Goal: Task Accomplishment & Management: Manage account settings

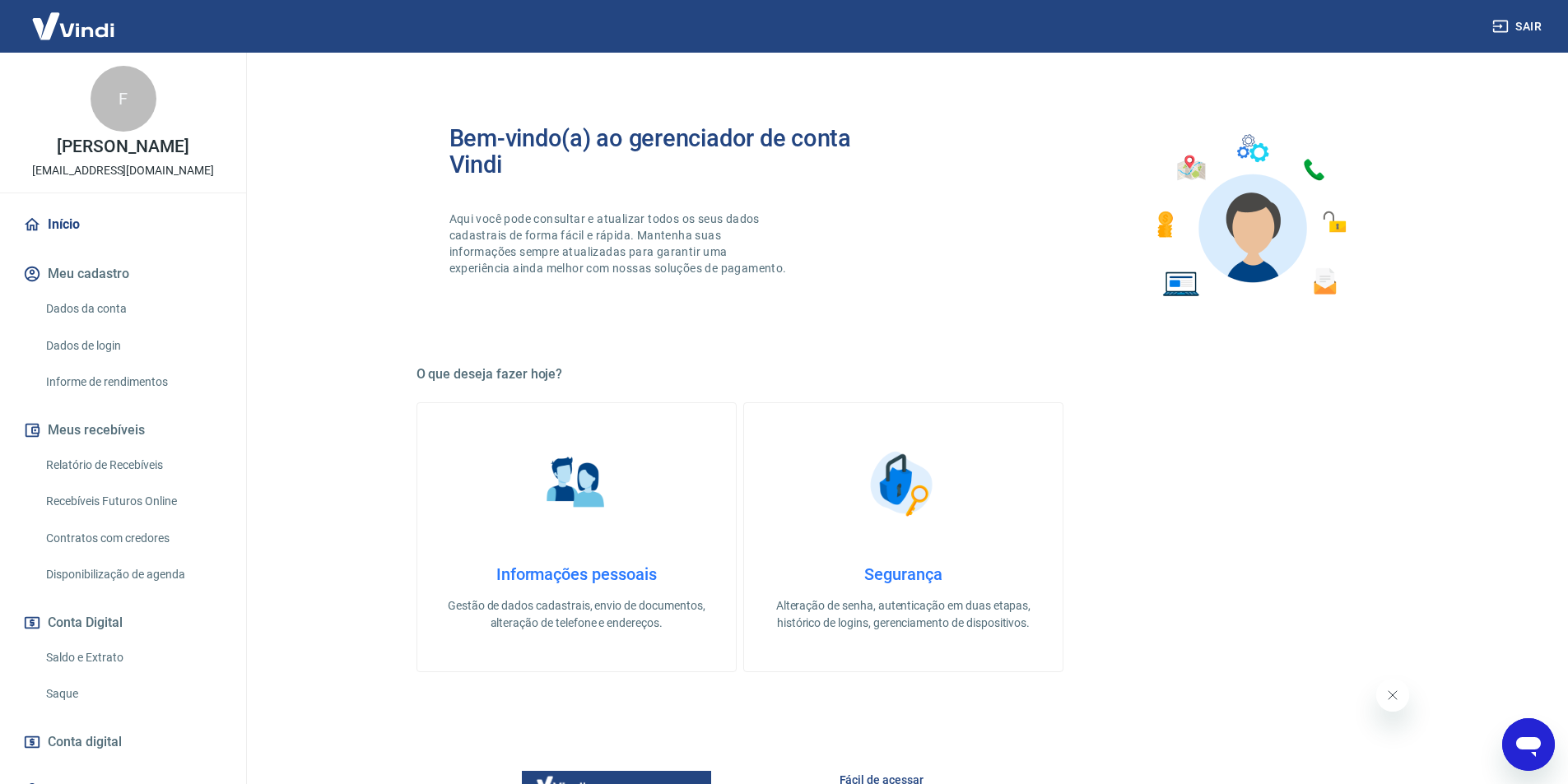
click at [48, 29] on img at bounding box center [72, 26] width 107 height 50
click at [111, 224] on link "Início" at bounding box center [122, 224] width 207 height 36
click at [83, 630] on button "Conta Digital" at bounding box center [122, 623] width 207 height 36
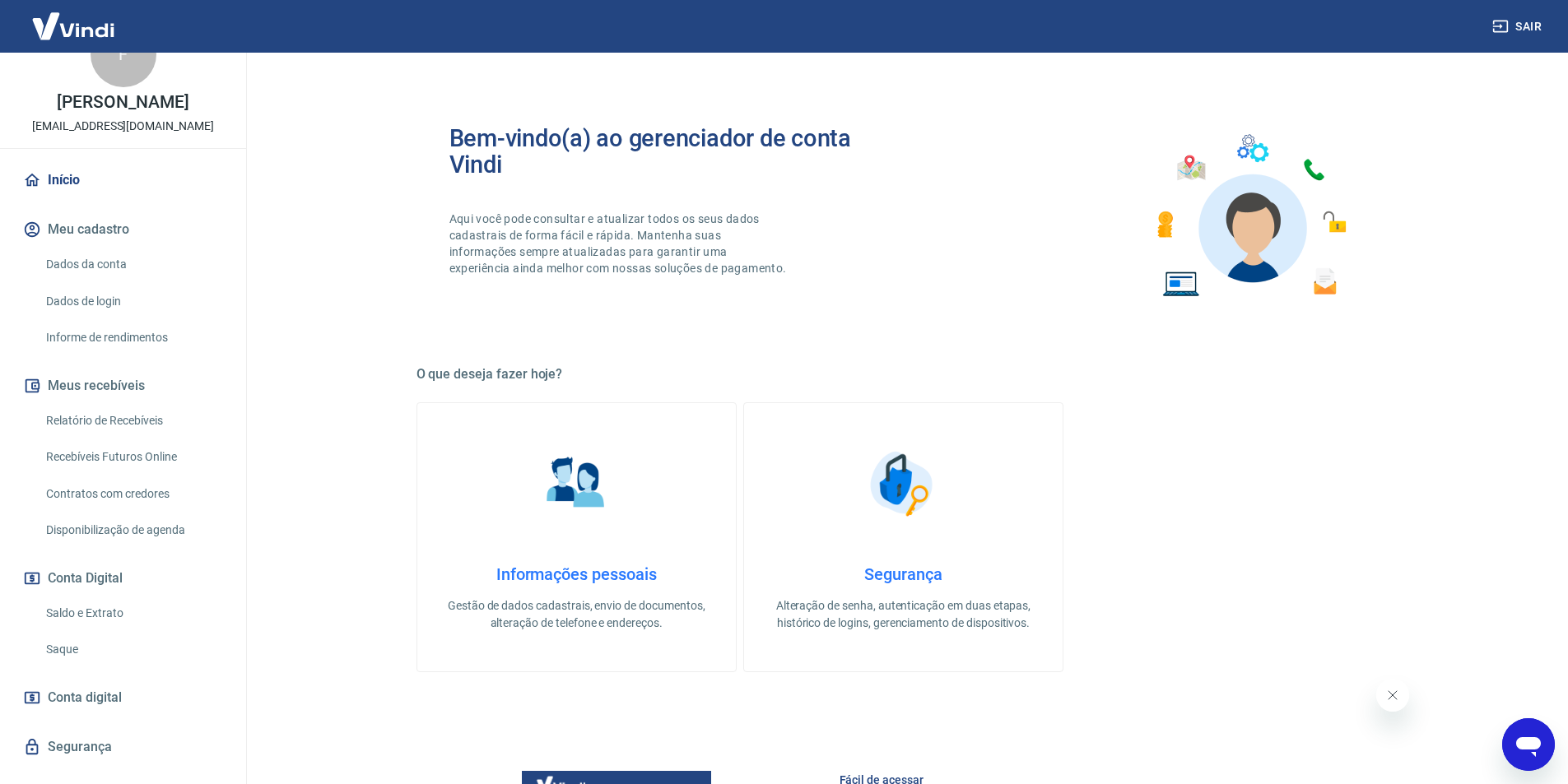
scroll to position [87, 0]
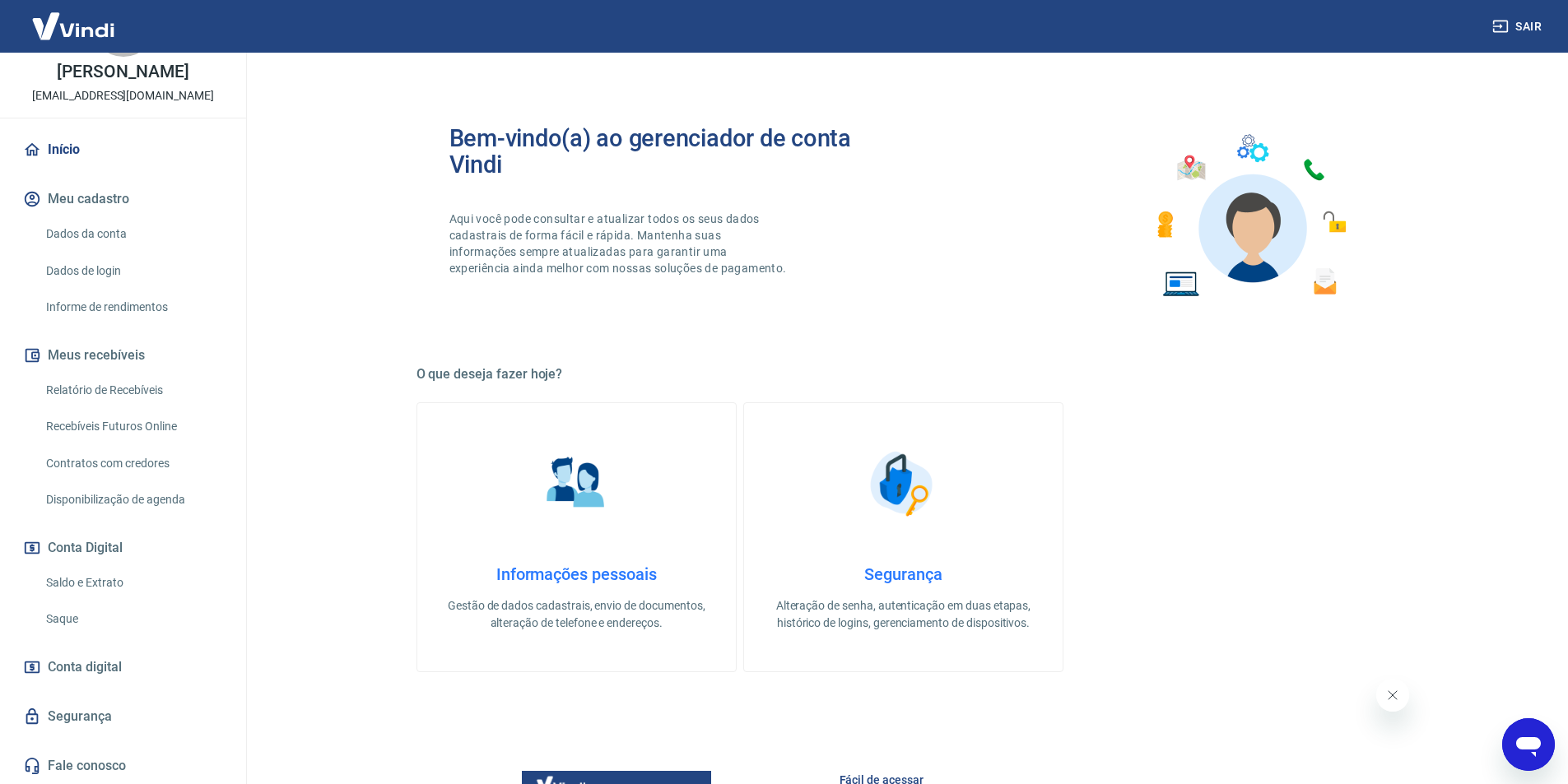
click at [113, 584] on link "Saldo e Extrato" at bounding box center [133, 583] width 187 height 33
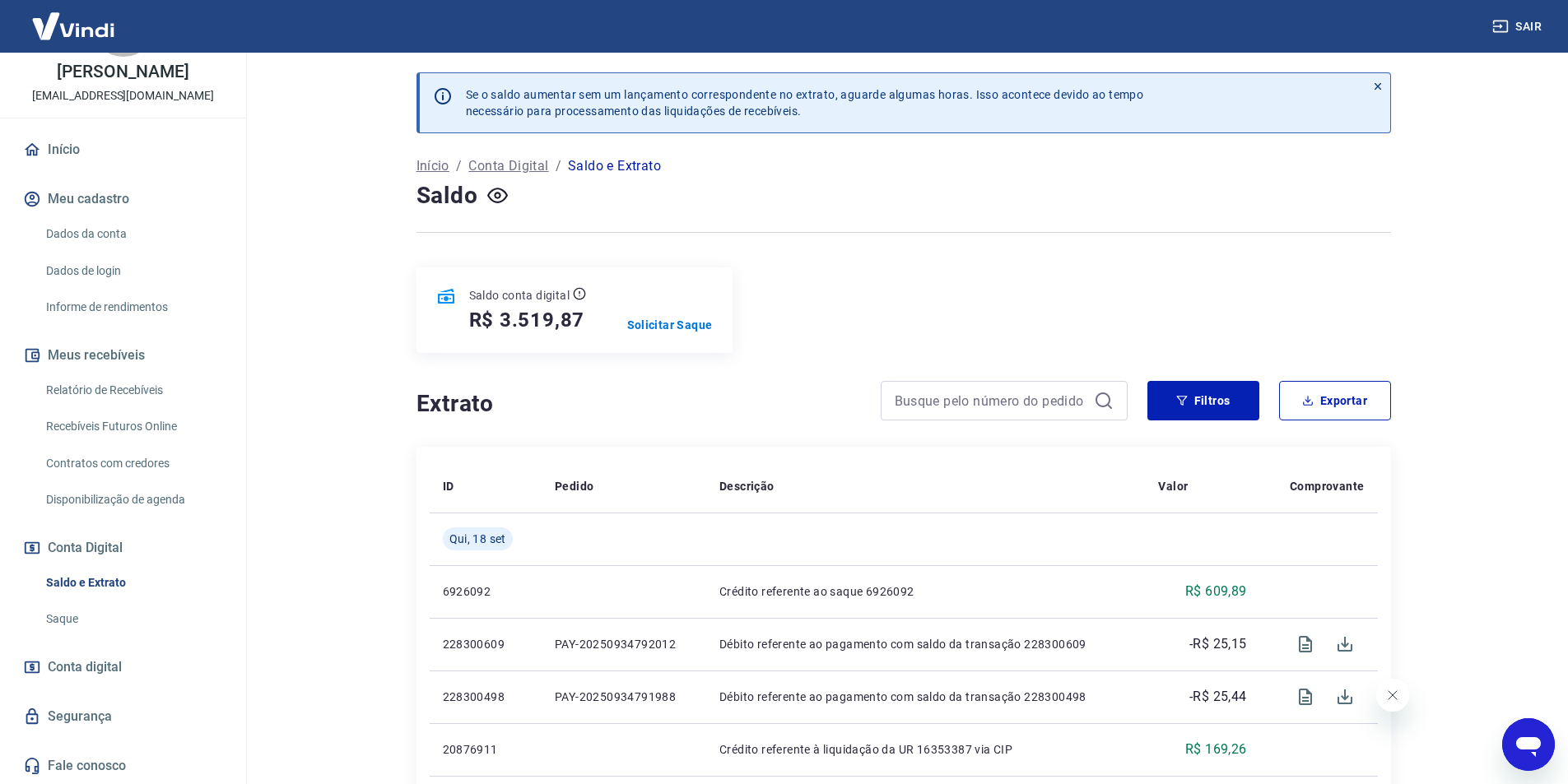
click at [89, 378] on link "Relatório de Recebíveis" at bounding box center [133, 390] width 187 height 33
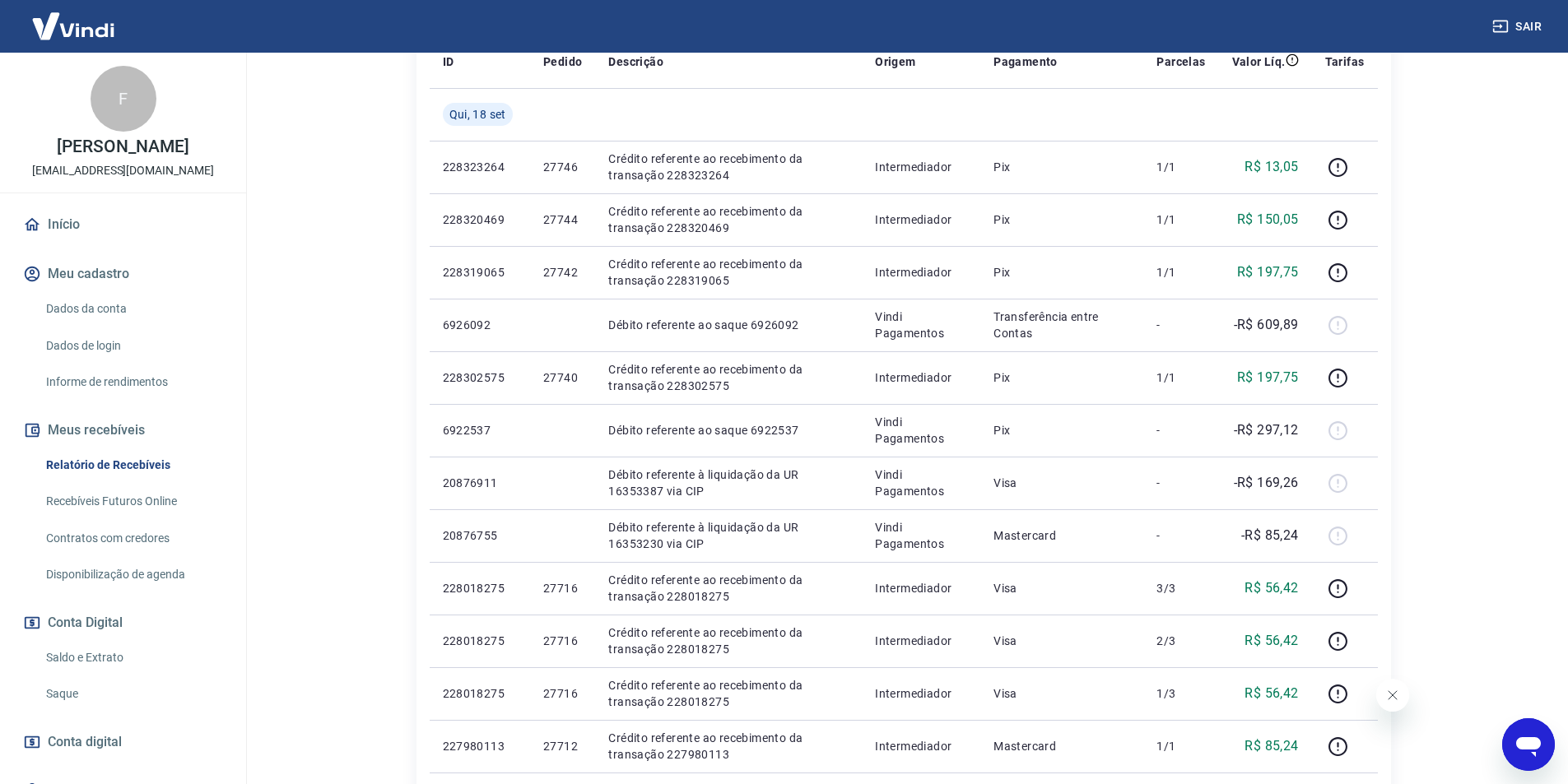
click at [58, 217] on link "Início" at bounding box center [122, 224] width 207 height 36
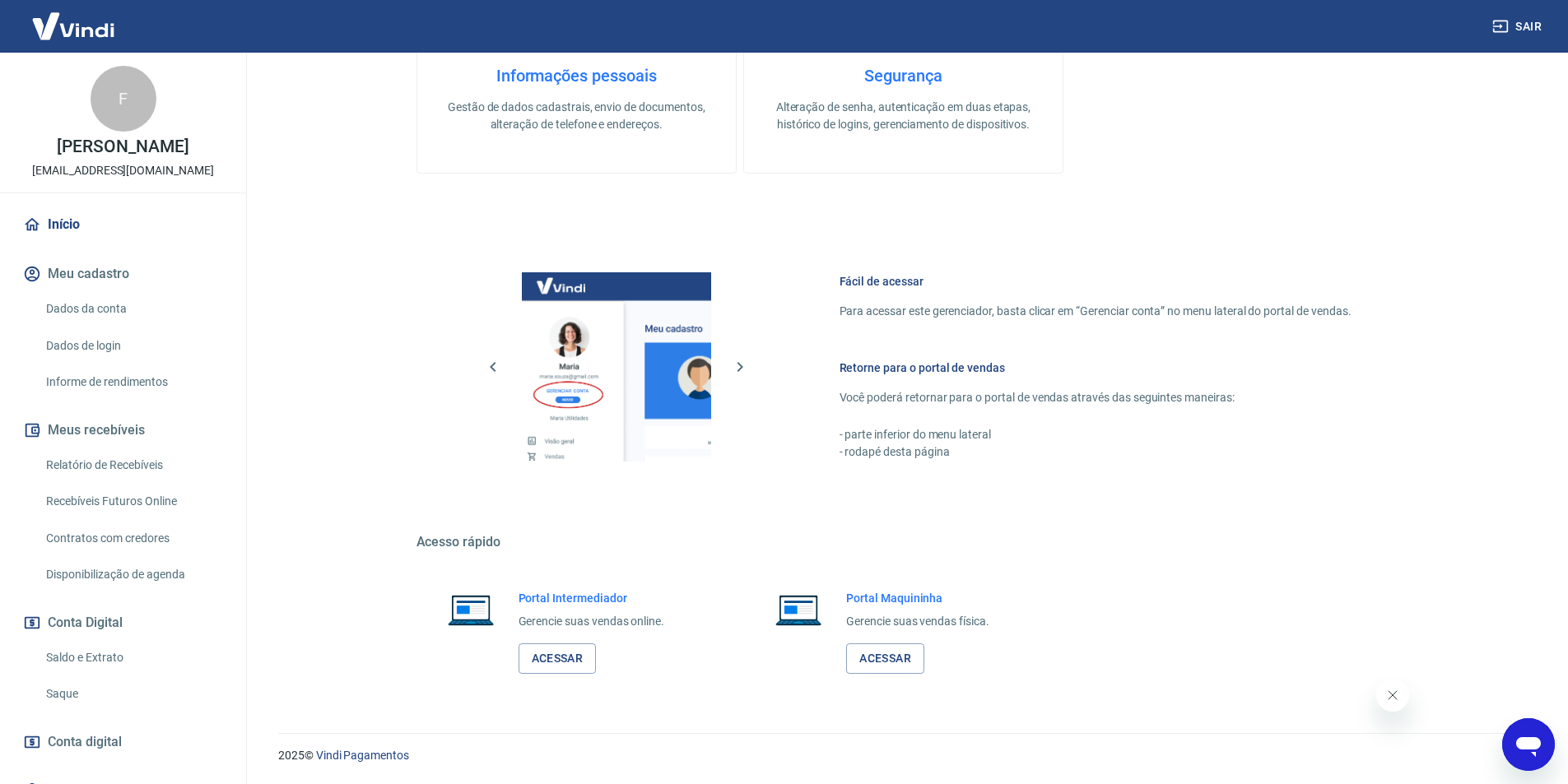
scroll to position [517, 0]
click at [553, 656] on link "Acessar" at bounding box center [557, 658] width 78 height 31
